Goal: Task Accomplishment & Management: Use online tool/utility

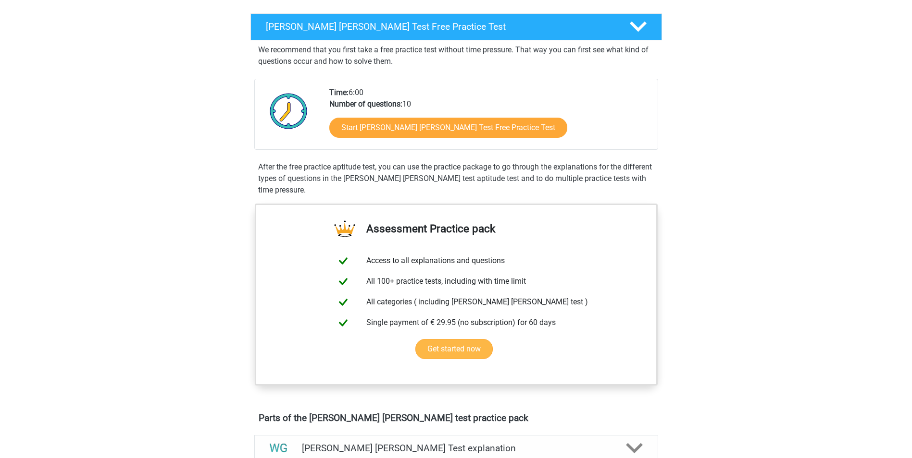
scroll to position [144, 0]
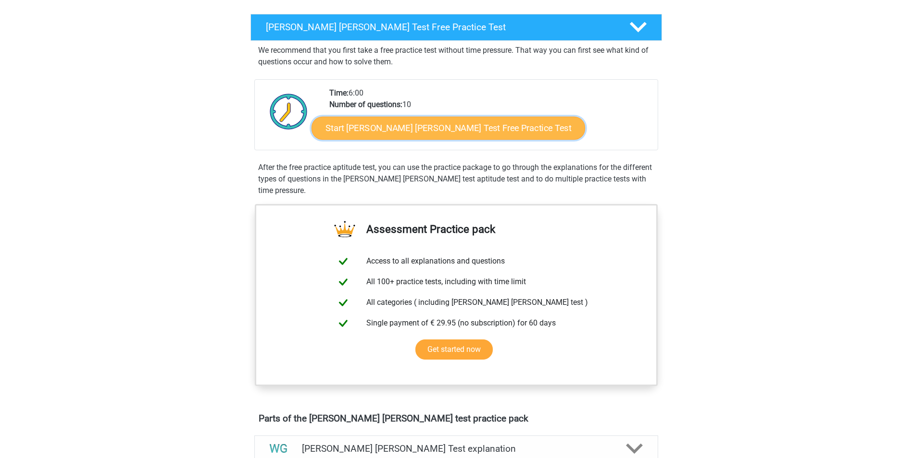
click at [363, 130] on link "Start [PERSON_NAME] [PERSON_NAME] Test Free Practice Test" at bounding box center [447, 128] width 273 height 23
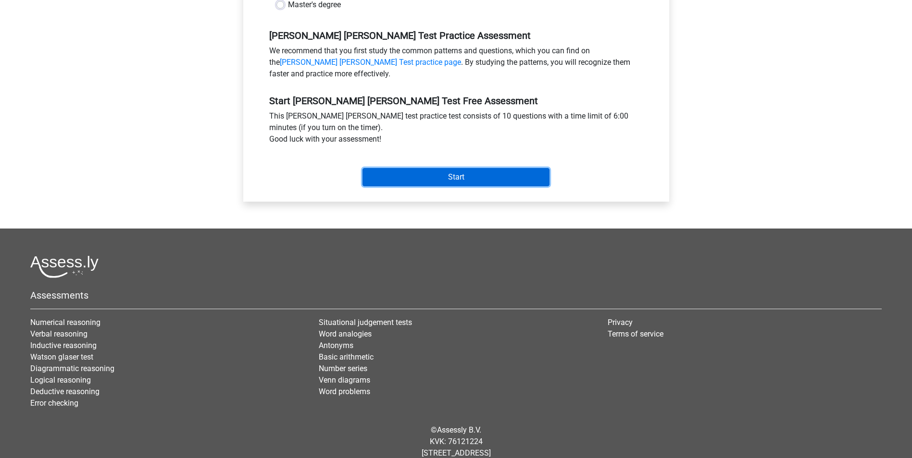
click at [441, 168] on input "Start" at bounding box center [455, 177] width 187 height 18
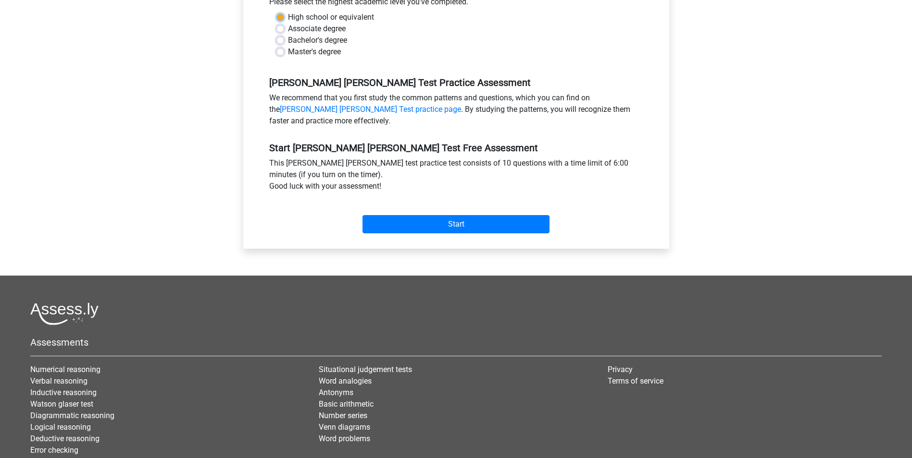
scroll to position [97, 0]
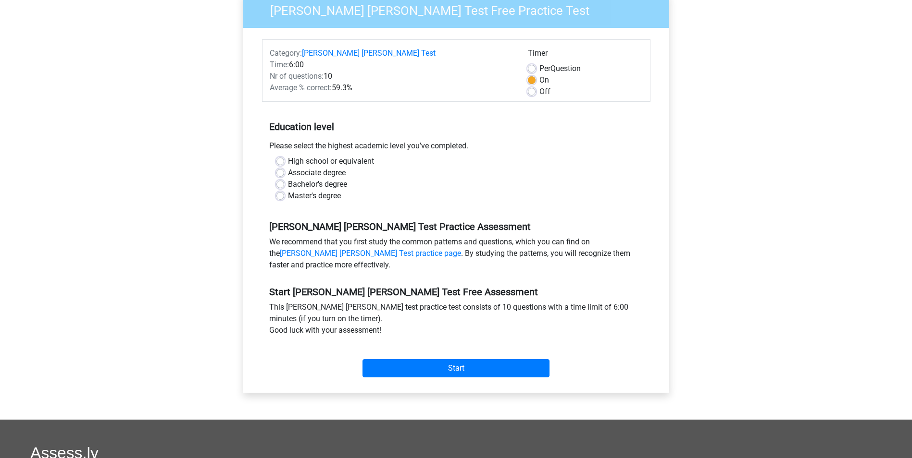
click at [491, 167] on div "Associate degree" at bounding box center [455, 173] width 359 height 12
click at [302, 190] on label "Master's degree" at bounding box center [314, 196] width 53 height 12
click at [284, 190] on input "Master's degree" at bounding box center [280, 195] width 8 height 10
radio input "true"
click at [405, 360] on input "Start" at bounding box center [455, 368] width 187 height 18
